Goal: Transaction & Acquisition: Purchase product/service

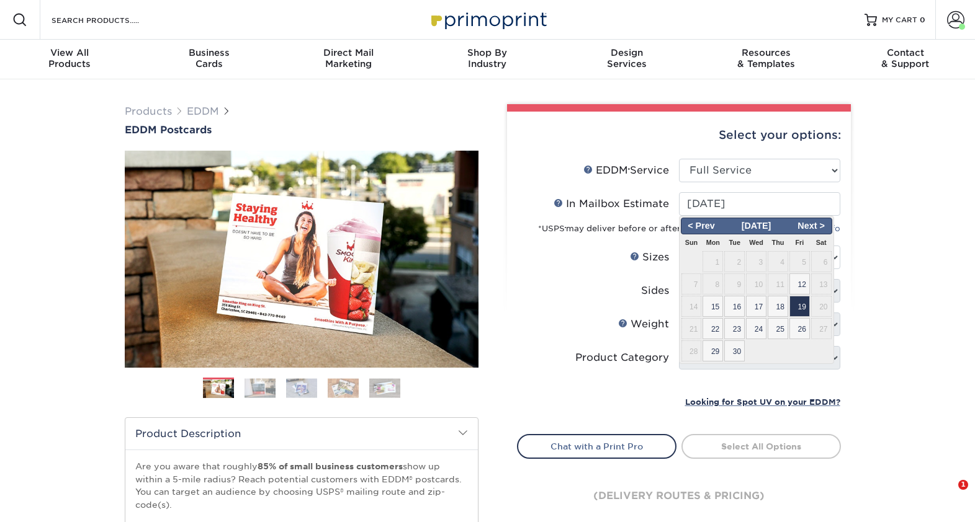
select select "full_service"
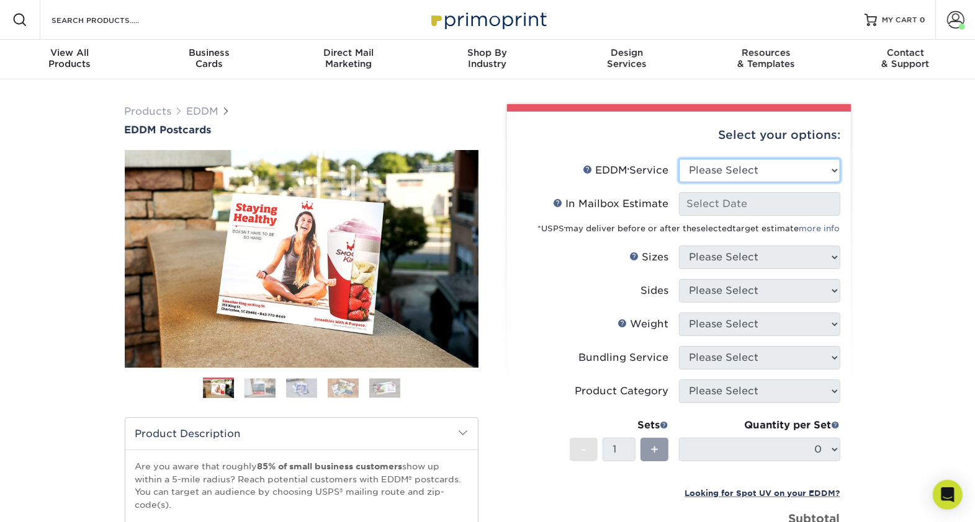
click at [813, 166] on select "Please Select Full Service Print Only" at bounding box center [759, 171] width 161 height 24
select select "full_service"
click at [679, 159] on select "Please Select Full Service Print Only" at bounding box center [759, 171] width 161 height 24
select select "-1"
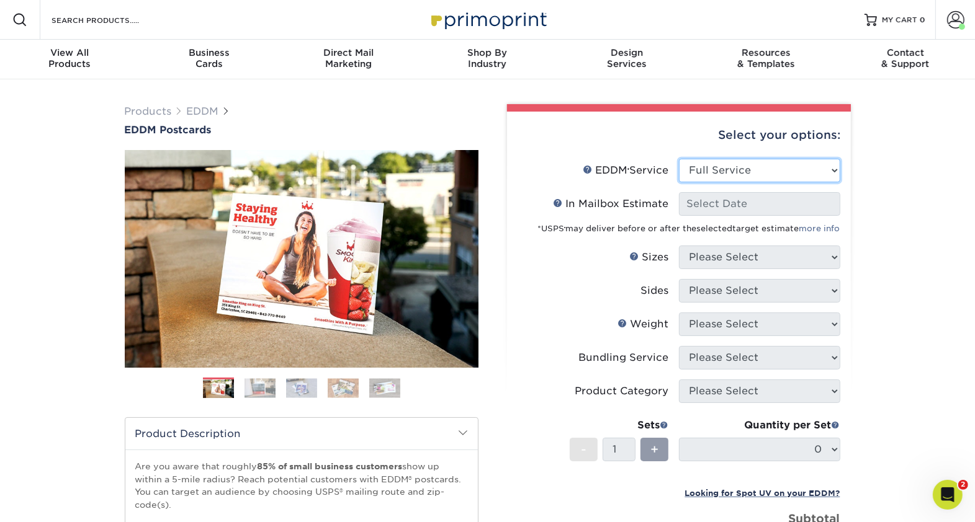
select select "-1"
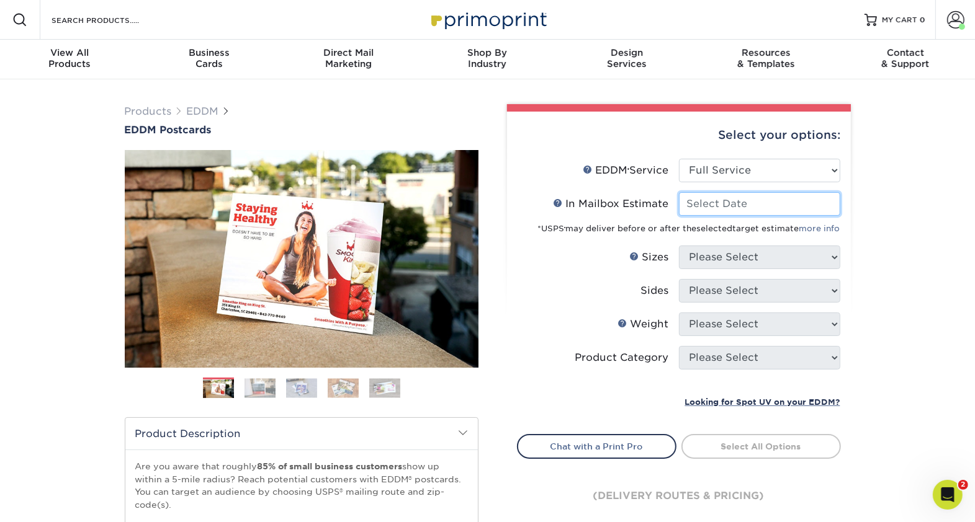
click at [789, 200] on input "In Mailbox Estimate Help In Mailbox Estimate" at bounding box center [759, 204] width 161 height 24
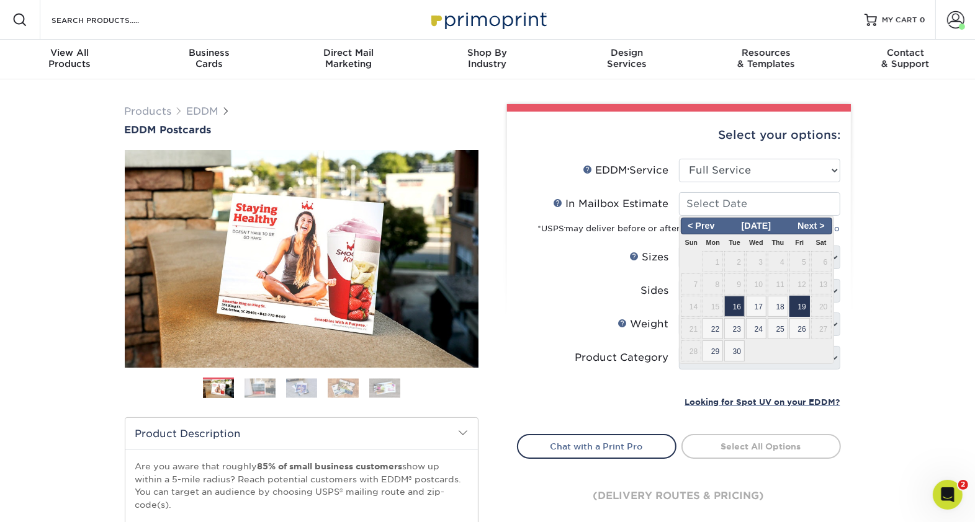
click at [804, 312] on span "19" at bounding box center [799, 306] width 20 height 21
type input "[DATE]"
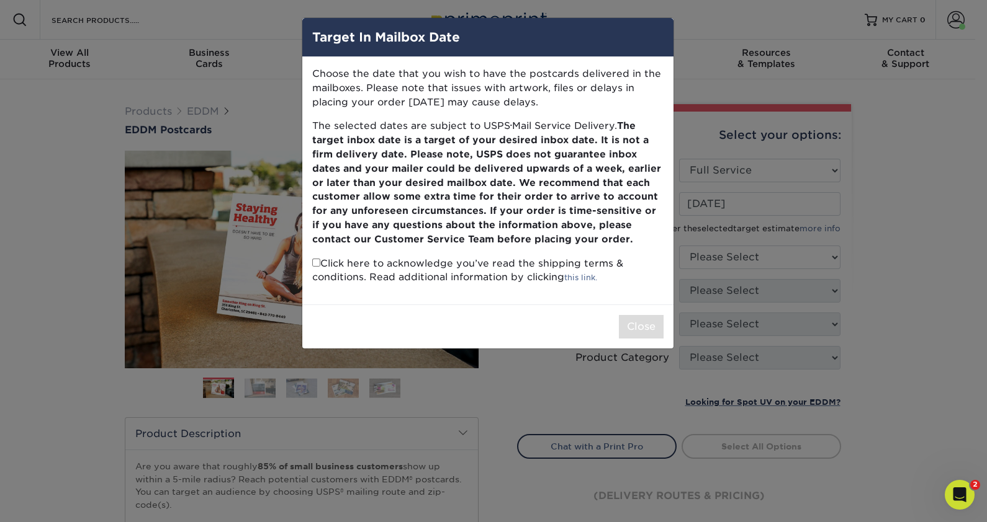
click at [313, 261] on input "checkbox" at bounding box center [316, 263] width 8 height 8
checkbox input "true"
click at [648, 325] on button "Close" at bounding box center [641, 327] width 45 height 24
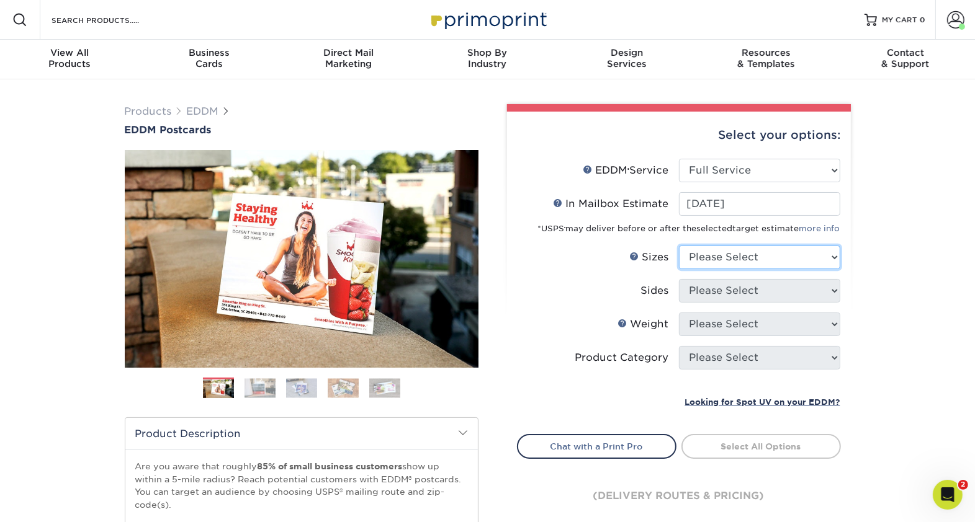
click at [813, 248] on select "Please Select 4.5" x 12" 6" x 12" 6.5" x 8" 6.5" x 9" 6.5" x 12" 7" x 8.5" 8" x…" at bounding box center [759, 258] width 161 height 24
select select "6.50x12.00"
click at [679, 246] on select "Please Select 4.5" x 12" 6" x 12" 6.5" x 8" 6.5" x 9" 6.5" x 12" 7" x 8.5" 8" x…" at bounding box center [759, 258] width 161 height 24
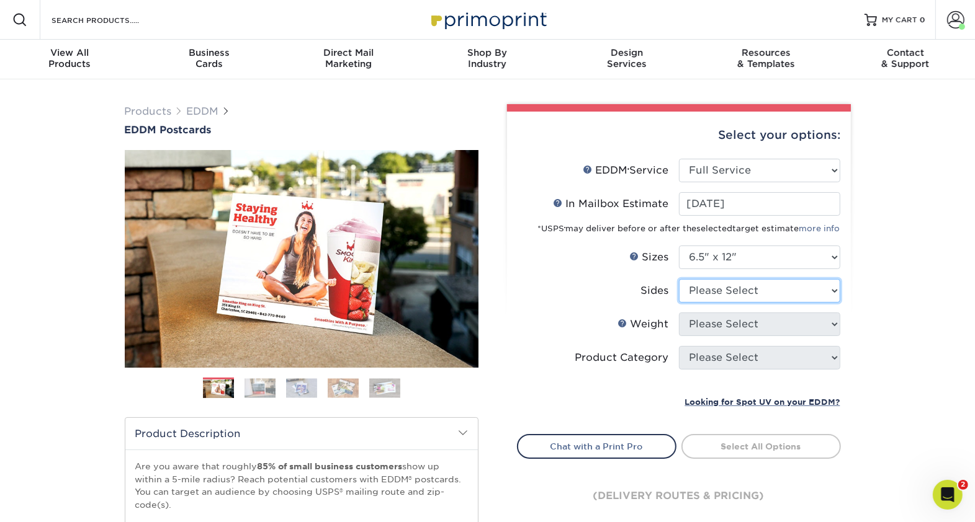
click at [762, 289] on select "Please Select Print Both Sides Print Front Only" at bounding box center [759, 291] width 161 height 24
select select "13abbda7-1d64-4f25-8bb2-c179b224825d"
click at [679, 279] on select "Please Select Print Both Sides Print Front Only" at bounding box center [759, 291] width 161 height 24
click at [776, 320] on select "Please Select 14PT 16PT" at bounding box center [759, 325] width 161 height 24
select select "16PT"
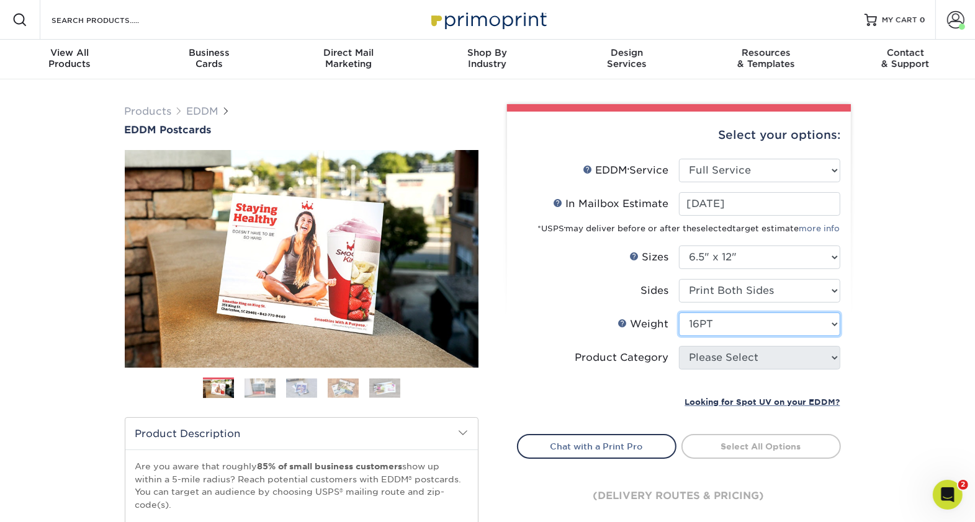
click at [679, 313] on select "Please Select 14PT 16PT" at bounding box center [759, 325] width 161 height 24
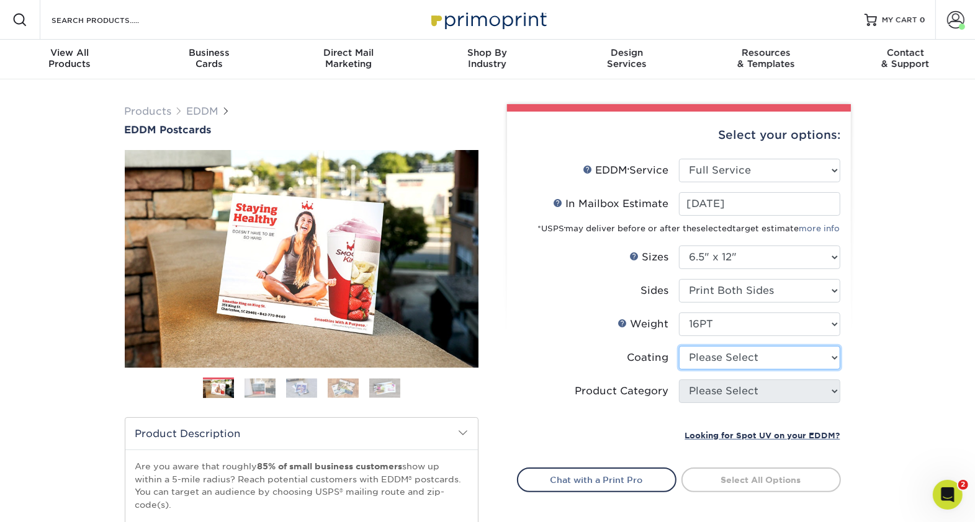
click at [807, 359] on select at bounding box center [759, 358] width 161 height 24
select select "1e8116af-acfc-44b1-83dc-8181aa338834"
click at [679, 346] on select at bounding box center [759, 358] width 161 height 24
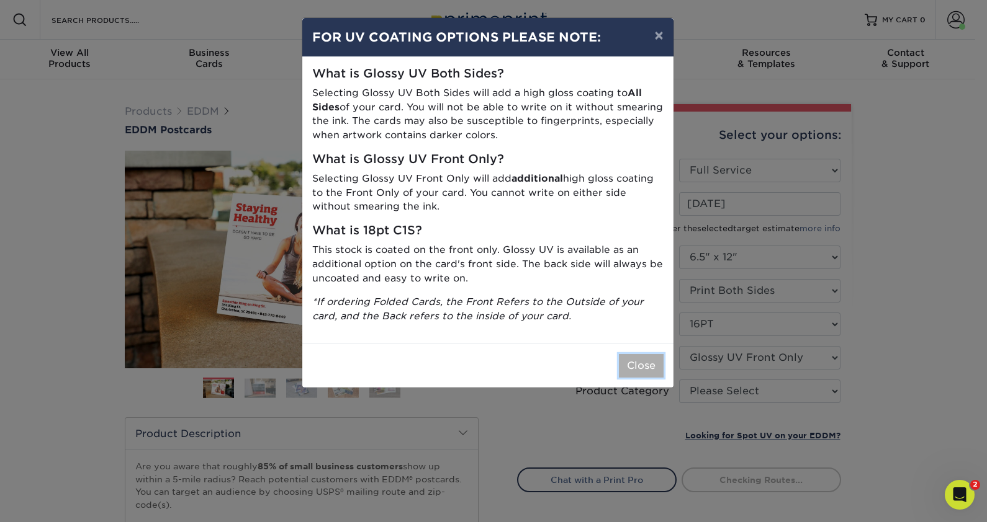
click at [646, 361] on button "Close" at bounding box center [641, 366] width 45 height 24
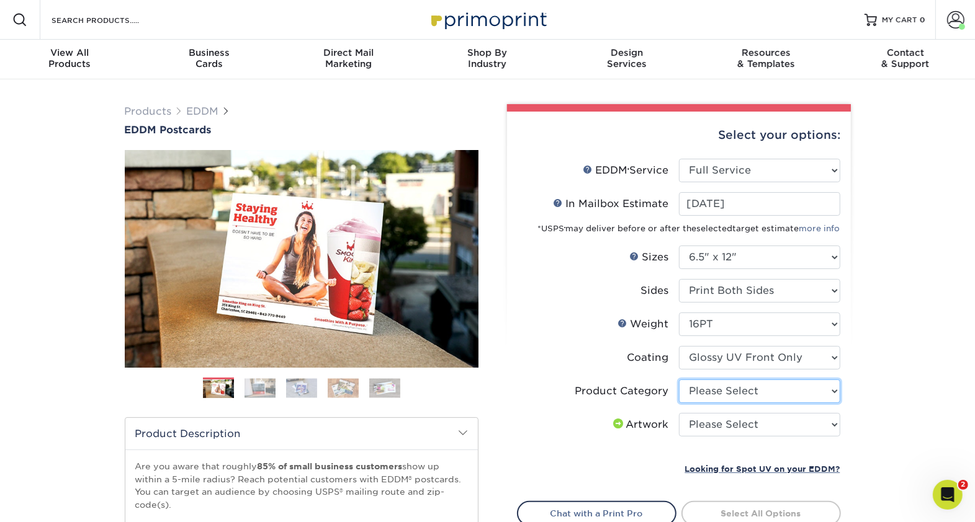
click at [797, 394] on select "Please Select Postcards" at bounding box center [759, 392] width 161 height 24
select select "9b7272e0-d6c8-4c3c-8e97-d3a1bcdab858"
click at [679, 380] on select "Please Select Postcards" at bounding box center [759, 392] width 161 height 24
click at [780, 426] on select "Please Select I will upload files I need a design - $150" at bounding box center [759, 425] width 161 height 24
select select "upload"
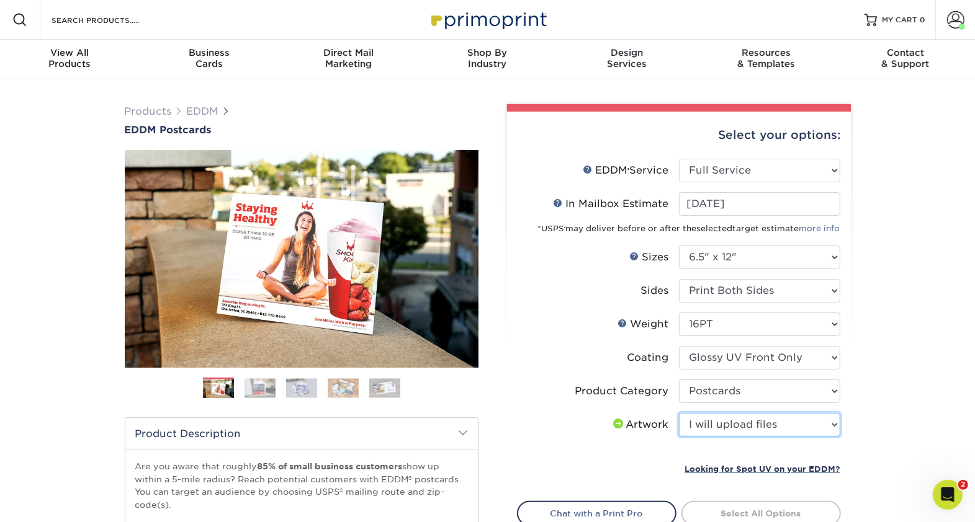
click at [679, 413] on select "Please Select I will upload files I need a design - $150" at bounding box center [759, 425] width 161 height 24
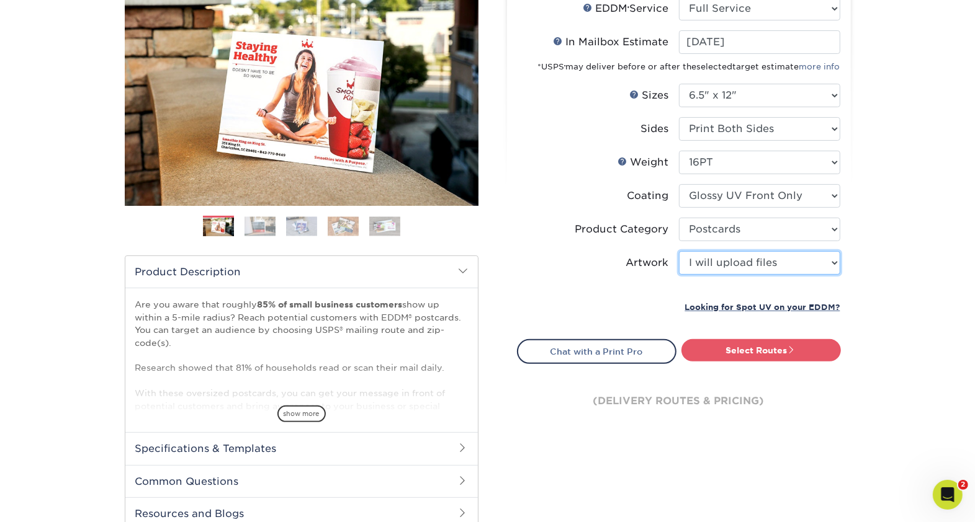
scroll to position [171, 0]
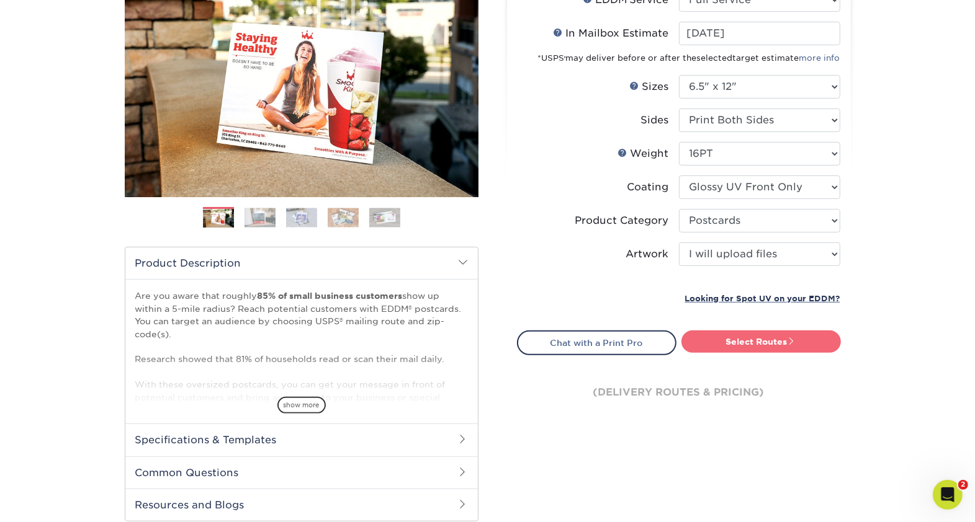
click at [754, 339] on link "Select Routes" at bounding box center [760, 342] width 159 height 22
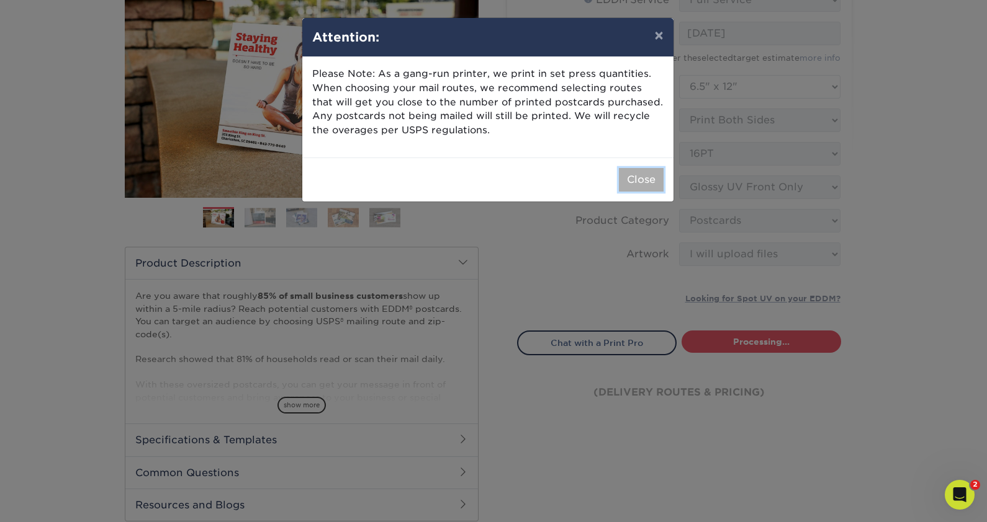
click at [650, 184] on button "Close" at bounding box center [641, 180] width 45 height 24
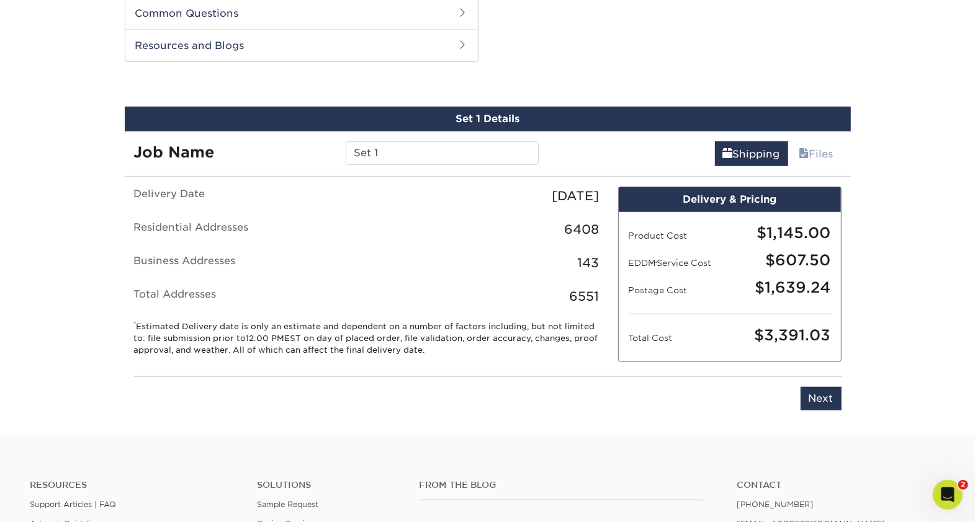
scroll to position [630, 0]
drag, startPoint x: 409, startPoint y: 148, endPoint x: 299, endPoint y: 166, distance: 111.3
click at [299, 166] on div "Set 1 Details Job Name Set 1 Shipping Files Delivery Date [DATE] Residential Ad…" at bounding box center [488, 264] width 726 height 314
type input "Local Resource Numbers 2025/26"
click at [825, 396] on input "Next" at bounding box center [820, 399] width 41 height 24
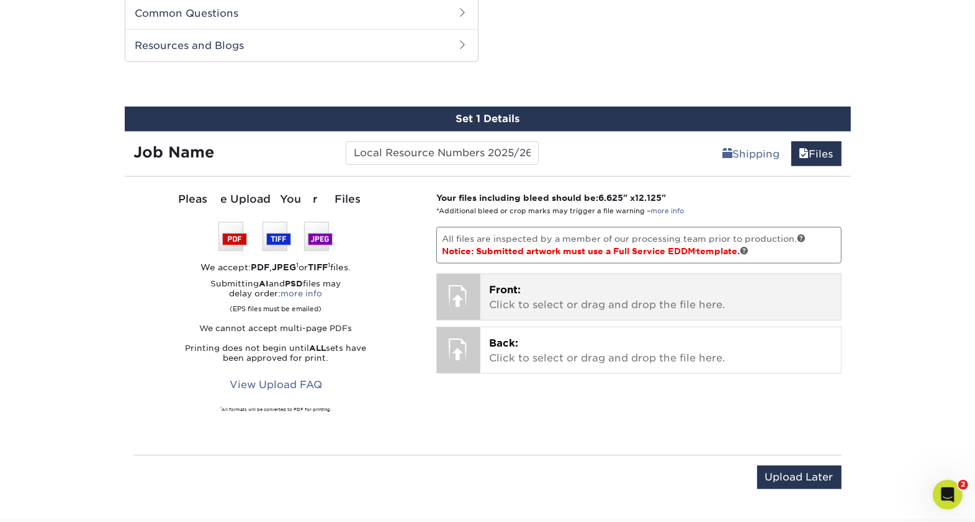
click at [456, 289] on div at bounding box center [458, 295] width 43 height 43
click at [550, 297] on p "Front: Click to select or drag and drop the file here." at bounding box center [660, 298] width 343 height 30
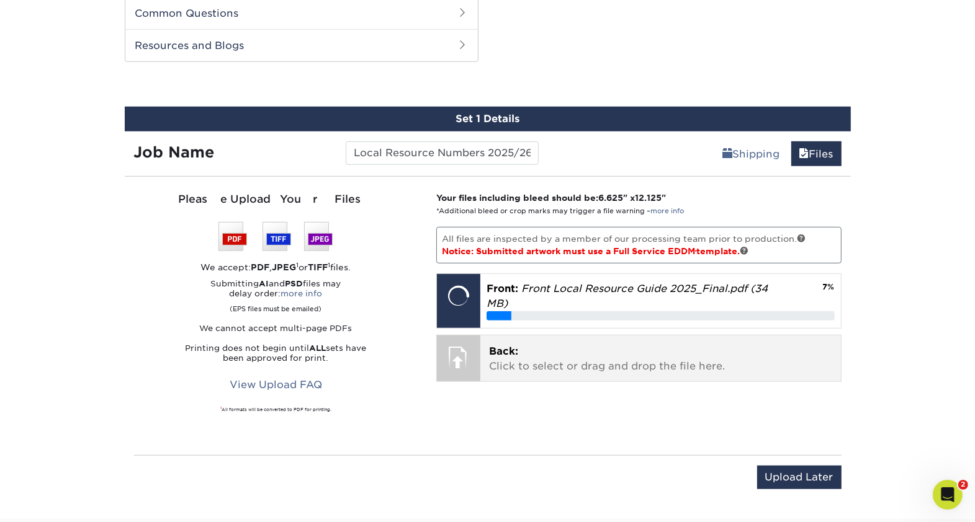
click at [527, 354] on p "Back: Click to select or drag and drop the file here." at bounding box center [660, 359] width 343 height 30
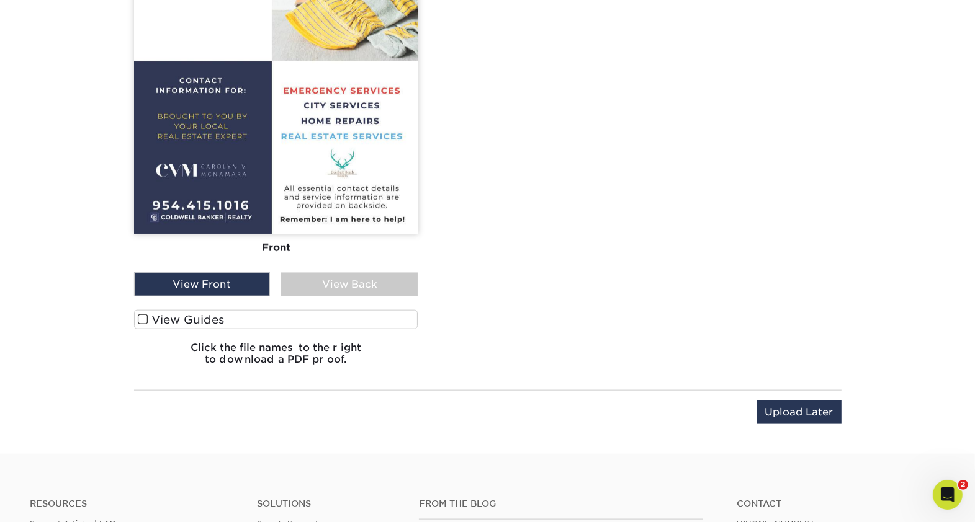
scroll to position [1106, 0]
click at [140, 316] on span at bounding box center [143, 321] width 11 height 12
click at [0, 0] on input "View Guides" at bounding box center [0, 0] width 0 height 0
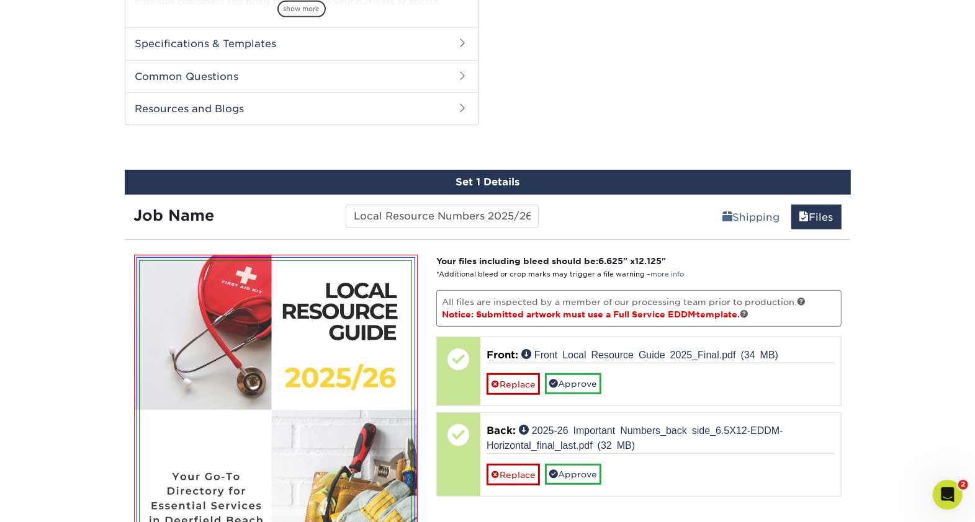
scroll to position [770, 0]
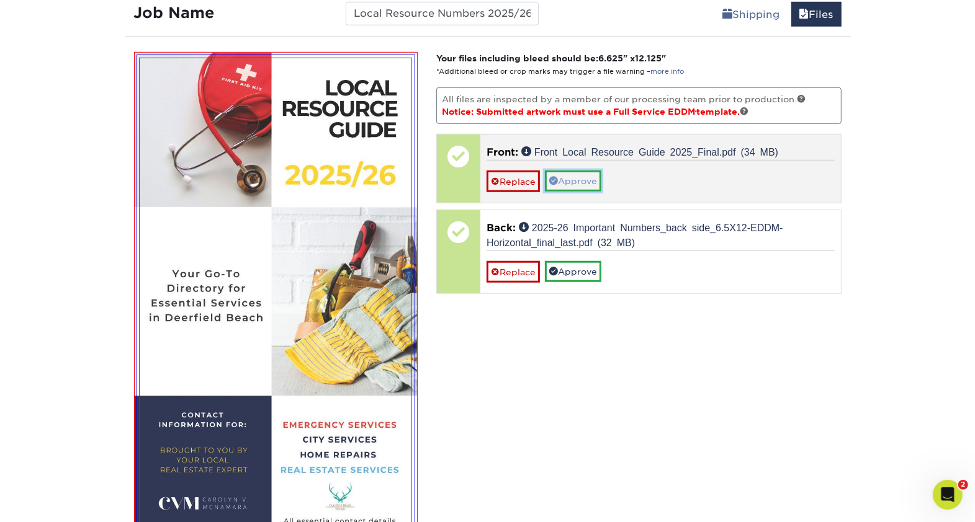
click at [573, 177] on link "Approve" at bounding box center [573, 181] width 56 height 21
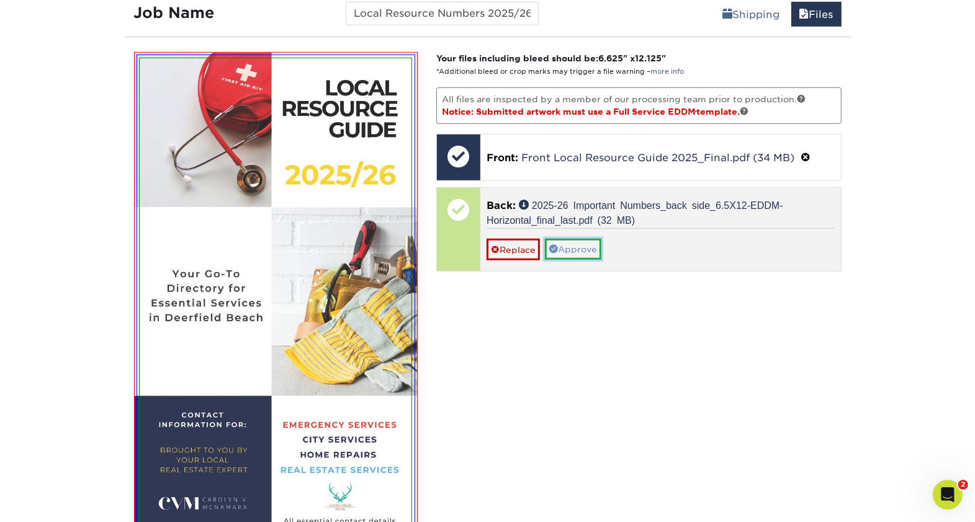
click at [586, 242] on link "Approve" at bounding box center [573, 249] width 56 height 21
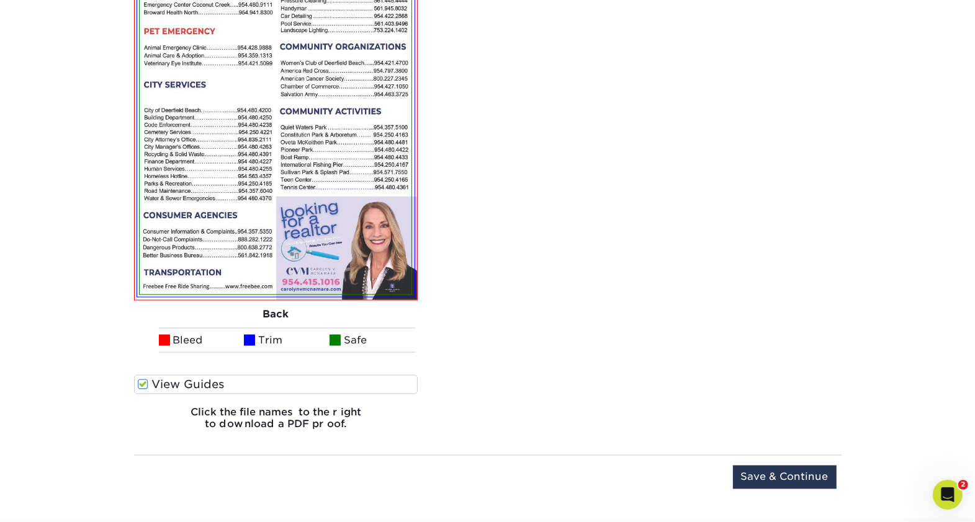
scroll to position [1670, 0]
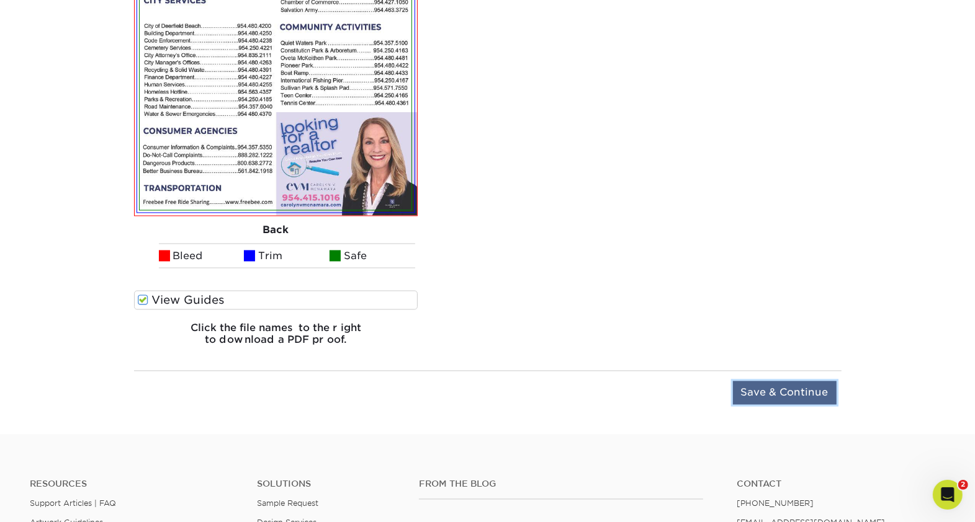
click at [799, 397] on input "Save & Continue" at bounding box center [785, 394] width 104 height 24
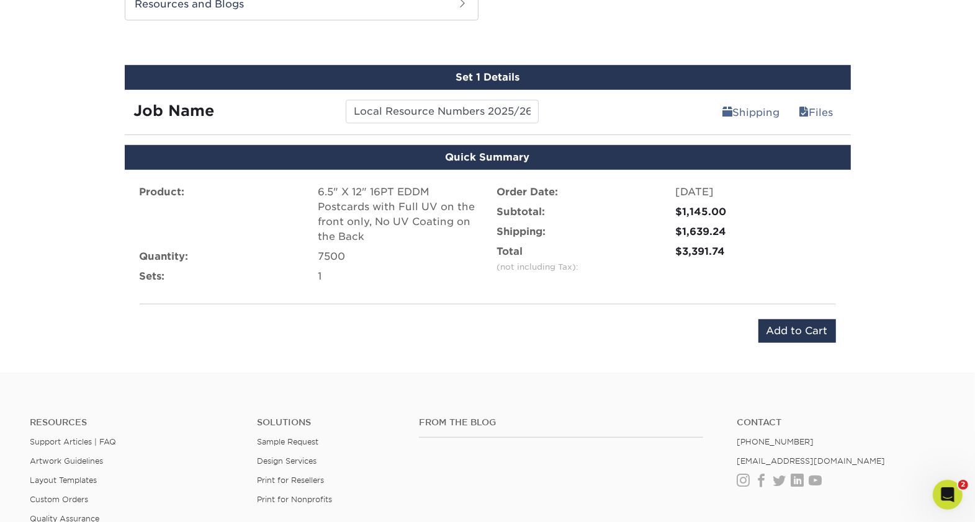
scroll to position [671, 0]
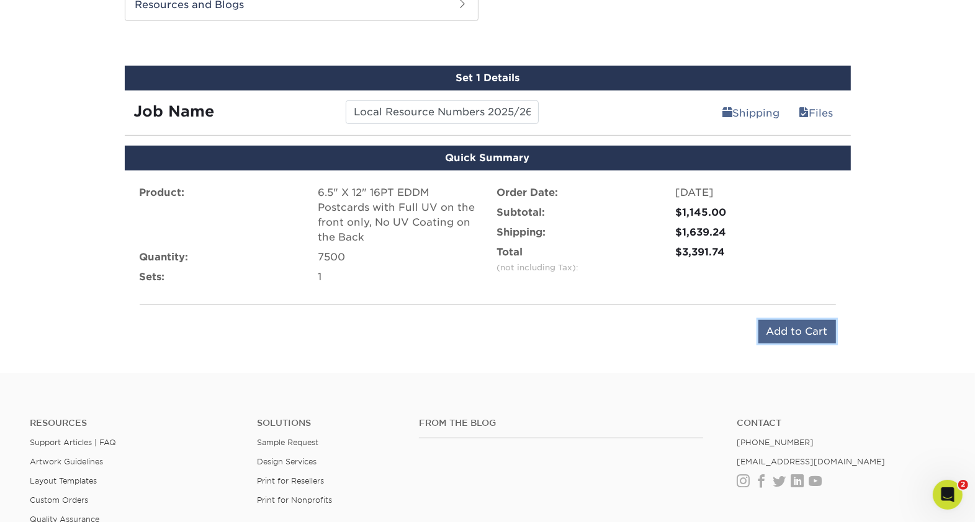
click at [794, 331] on input "Add to Cart" at bounding box center [797, 332] width 78 height 24
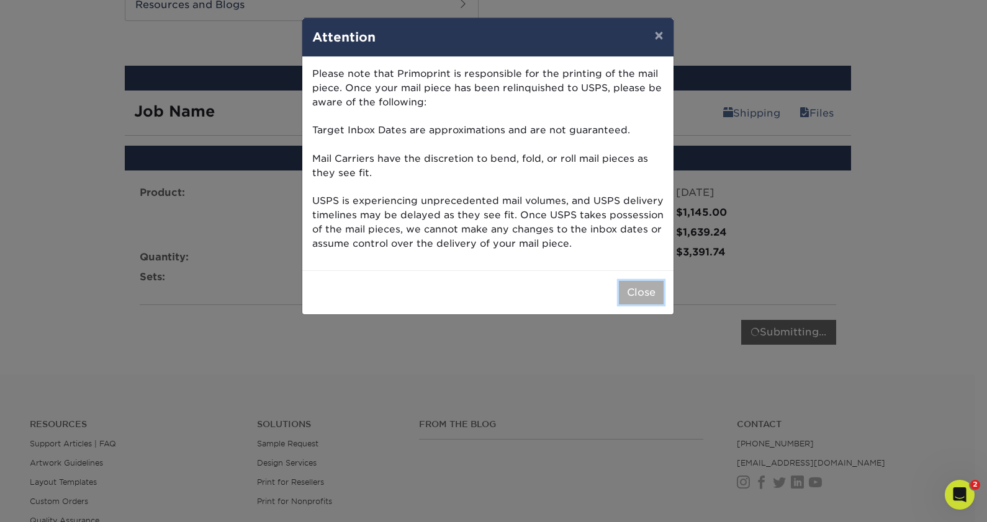
click at [644, 291] on button "Close" at bounding box center [641, 293] width 45 height 24
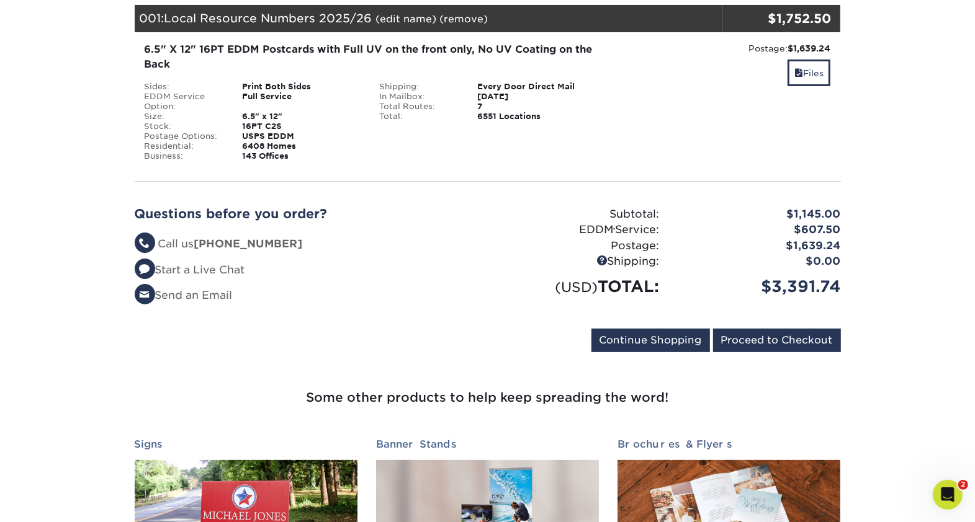
scroll to position [184, 0]
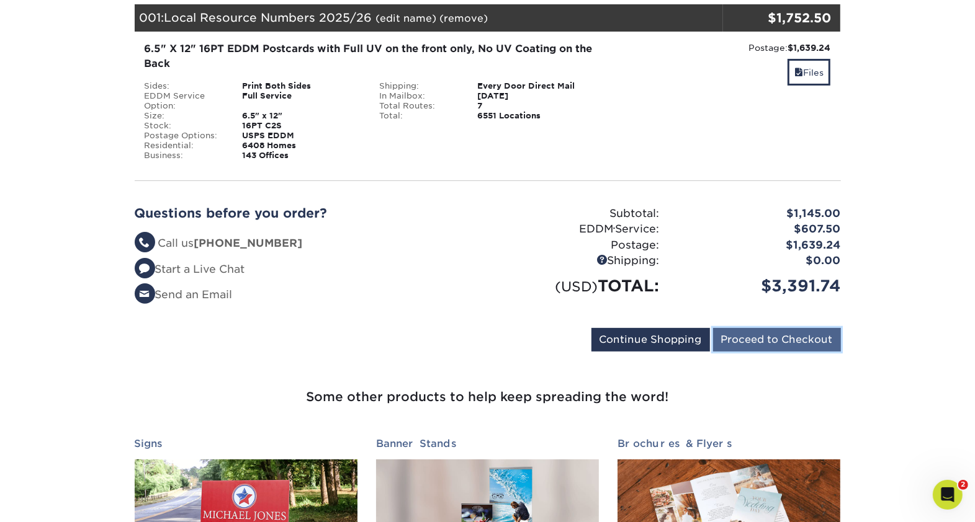
click at [792, 336] on input "Proceed to Checkout" at bounding box center [777, 340] width 128 height 24
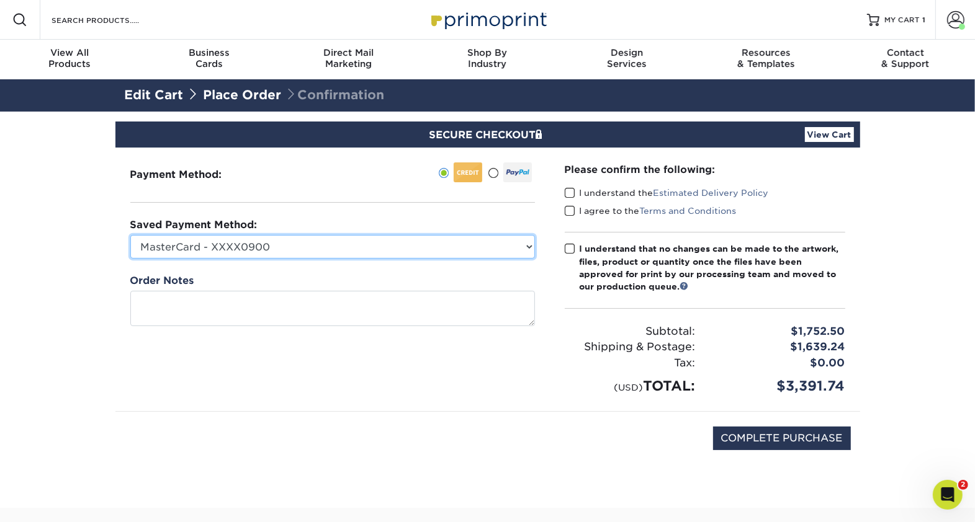
click at [527, 242] on select "MasterCard - XXXX0900 MasterCard - XXXX0900 MasterCard - XXXX5986 MasterCard - …" at bounding box center [332, 247] width 405 height 24
select select "70813"
click at [130, 235] on select "MasterCard - XXXX0900 MasterCard - XXXX0900 MasterCard - XXXX5986 MasterCard - …" at bounding box center [332, 247] width 405 height 24
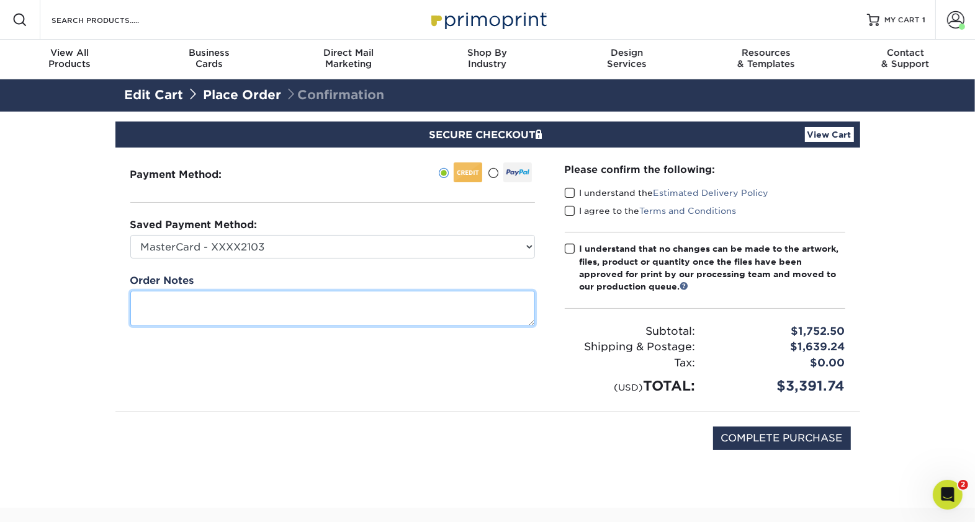
click at [222, 295] on textarea at bounding box center [332, 308] width 405 height 35
click at [208, 315] on textarea "please send 15 copies to Carolyn McNamara, 2006 Woodlake Circle, Deerfield Beac…" at bounding box center [332, 308] width 405 height 35
type textarea "please send 15 copies to Carolyn McNamara, 2006 Woodlake Circle, Deerfield Beac…"
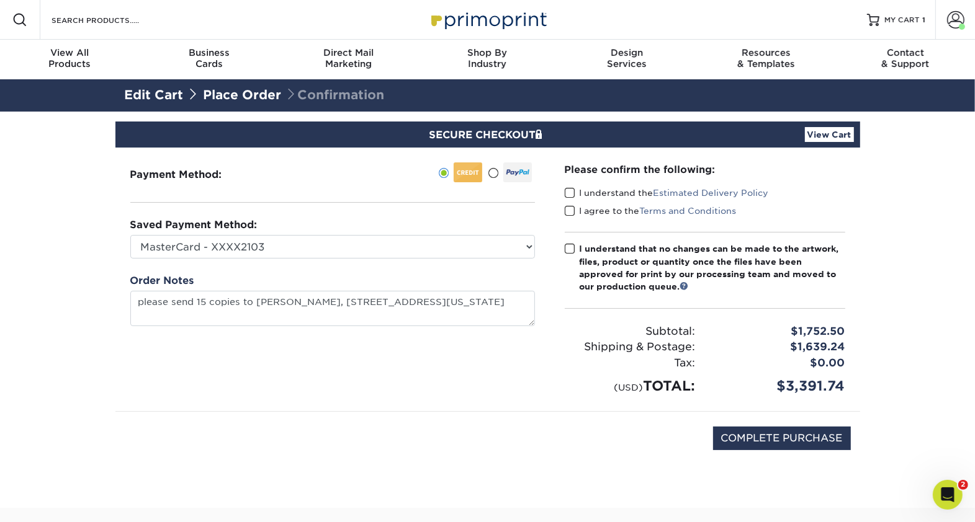
click at [570, 194] on span at bounding box center [570, 193] width 11 height 12
click at [0, 0] on input "I understand the Estimated Delivery Policy" at bounding box center [0, 0] width 0 height 0
click at [573, 212] on span at bounding box center [570, 211] width 11 height 12
click at [0, 0] on input "I agree to the Terms and Conditions" at bounding box center [0, 0] width 0 height 0
click at [572, 248] on span at bounding box center [570, 249] width 11 height 12
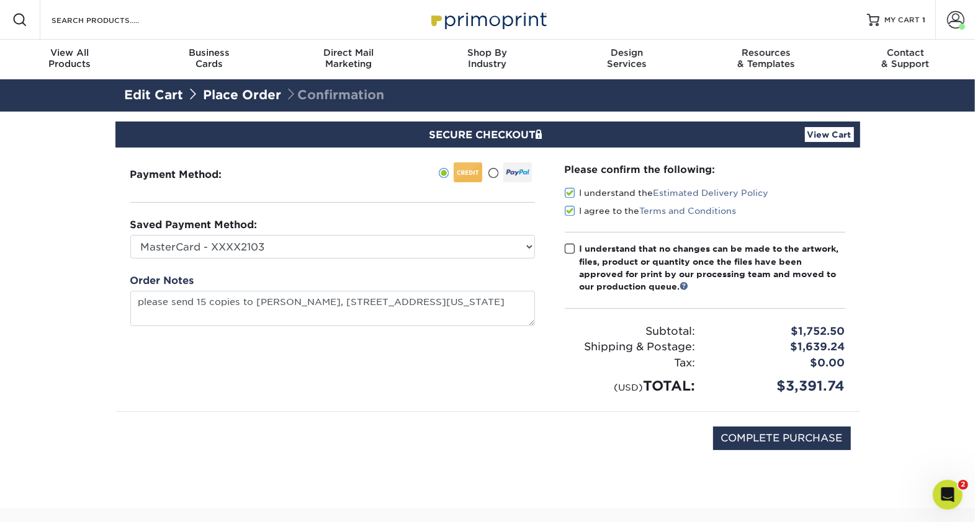
click at [0, 0] on input "I understand that no changes can be made to the artwork, files, product or quan…" at bounding box center [0, 0] width 0 height 0
click at [786, 436] on input "COMPLETE PURCHASE" at bounding box center [782, 439] width 138 height 24
type input "PROCESSING, PLEASE WAIT..."
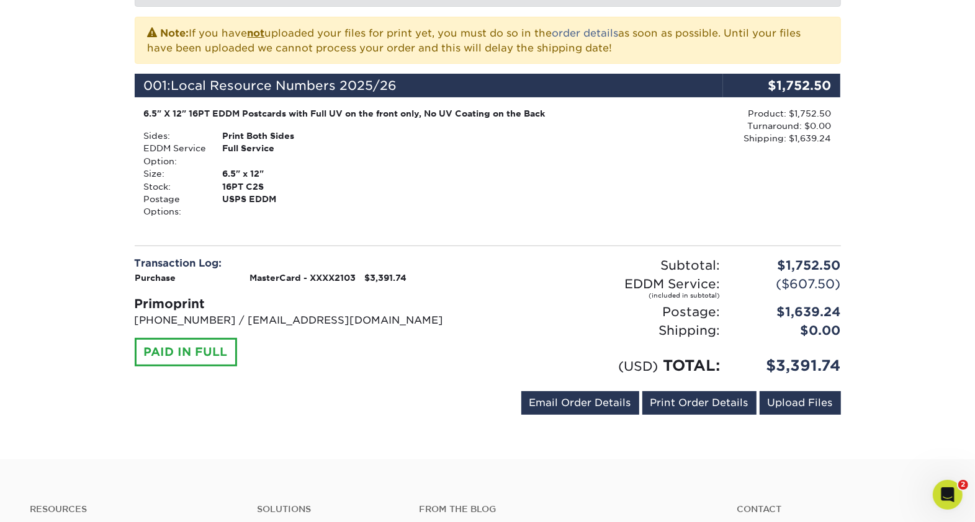
scroll to position [272, 0]
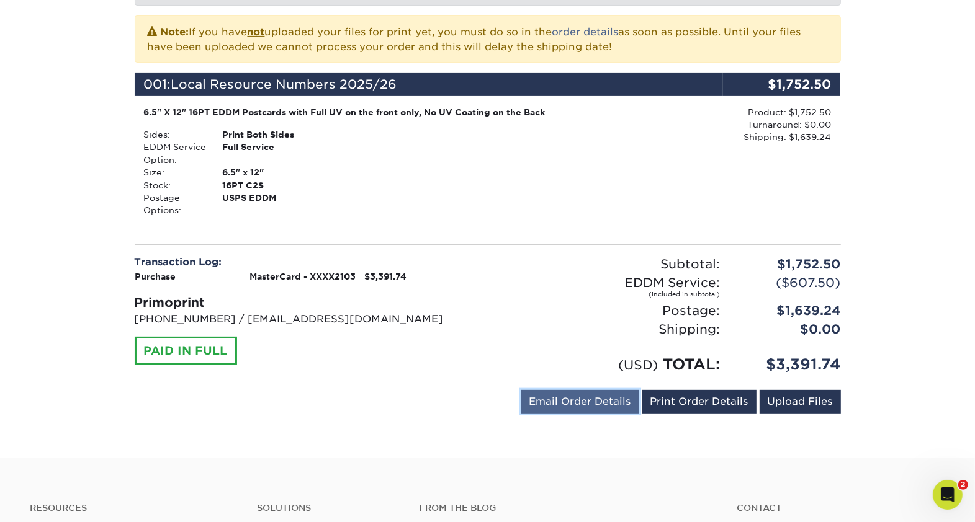
click at [581, 399] on link "Email Order Details" at bounding box center [580, 402] width 118 height 24
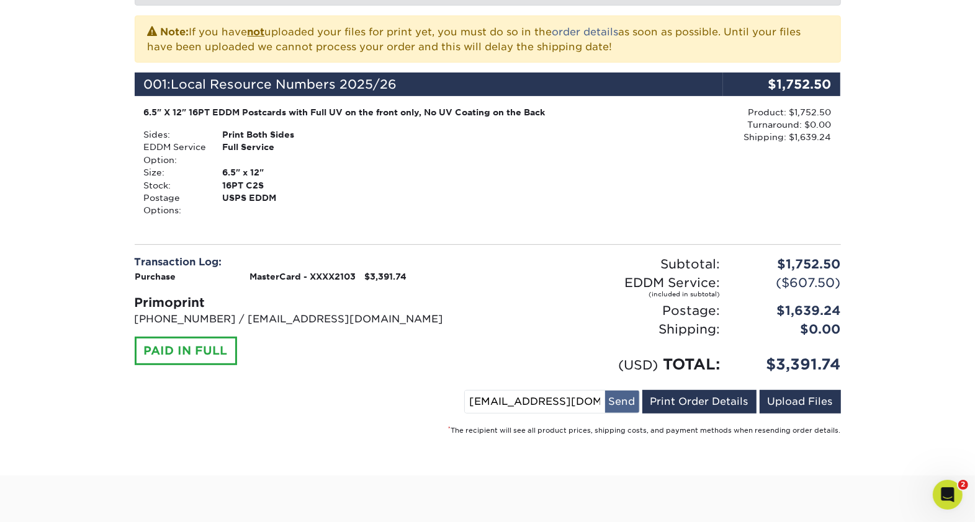
click at [624, 398] on button "Send" at bounding box center [622, 402] width 34 height 22
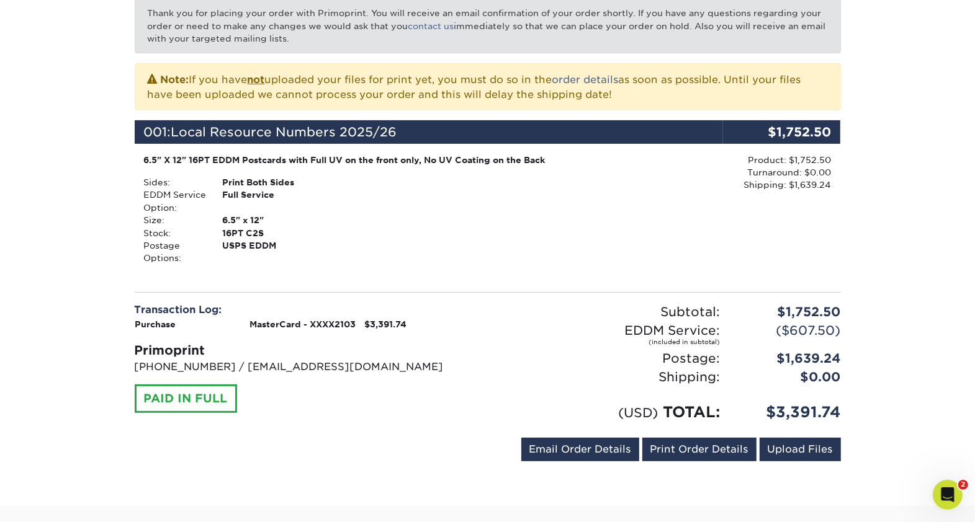
scroll to position [0, 0]
